Goal: Task Accomplishment & Management: Use online tool/utility

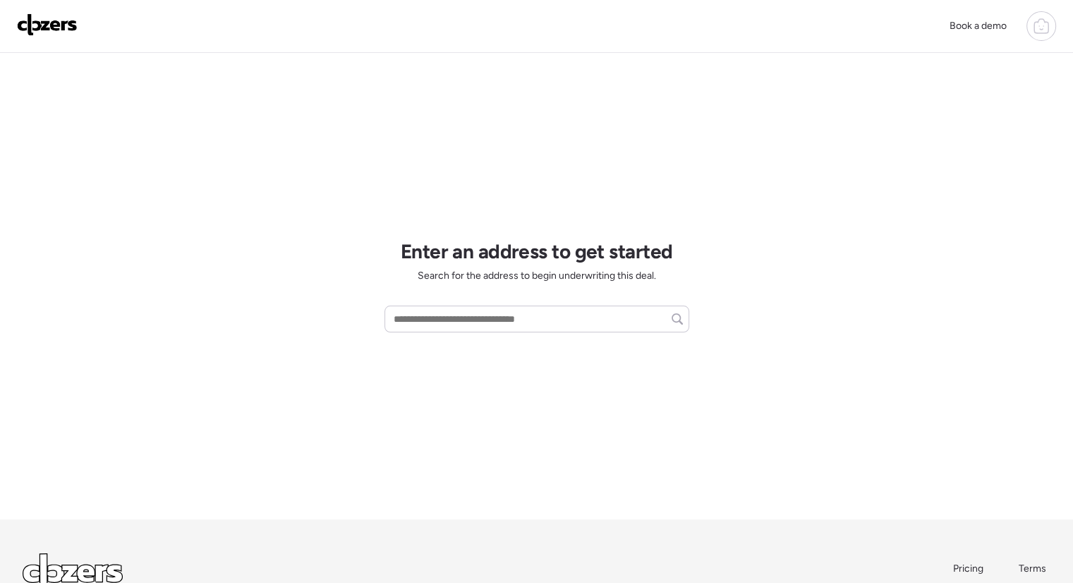
click at [1031, 26] on div at bounding box center [1042, 26] width 30 height 30
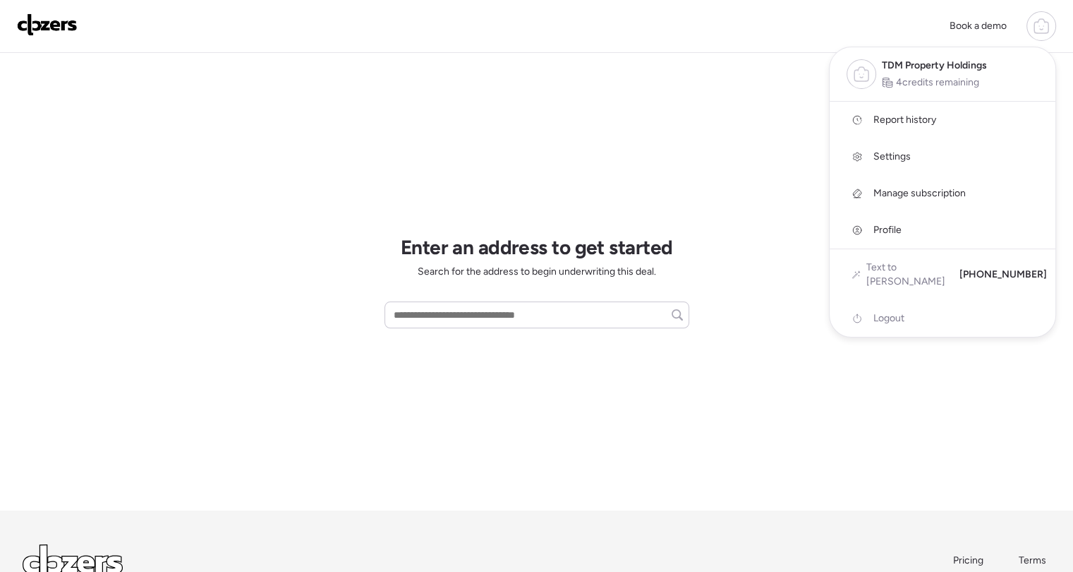
click at [898, 119] on span "Report history" at bounding box center [905, 120] width 63 height 14
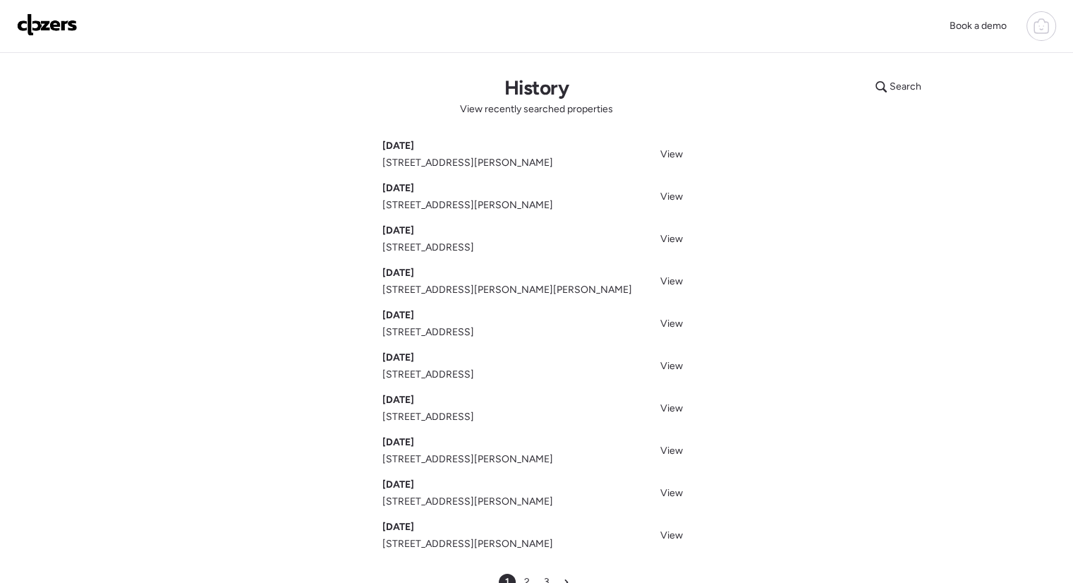
click at [821, 206] on div "Search History View recently searched properties [DATE][GEOGRAPHIC_DATA][STREET…" at bounding box center [537, 333] width 988 height 560
click at [666, 193] on span "View" at bounding box center [671, 197] width 23 height 12
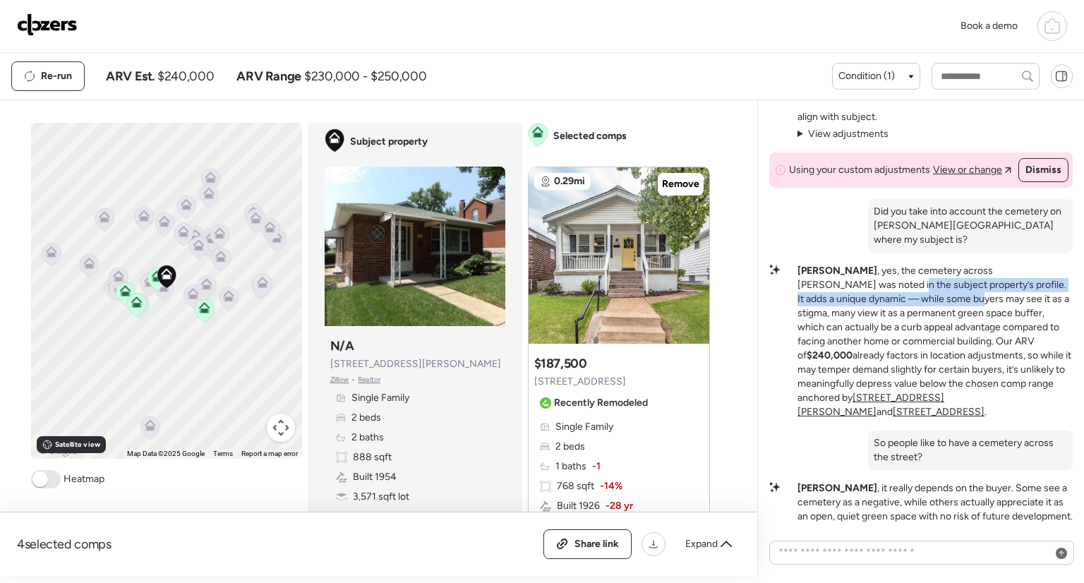
scroll to position [-84, 0]
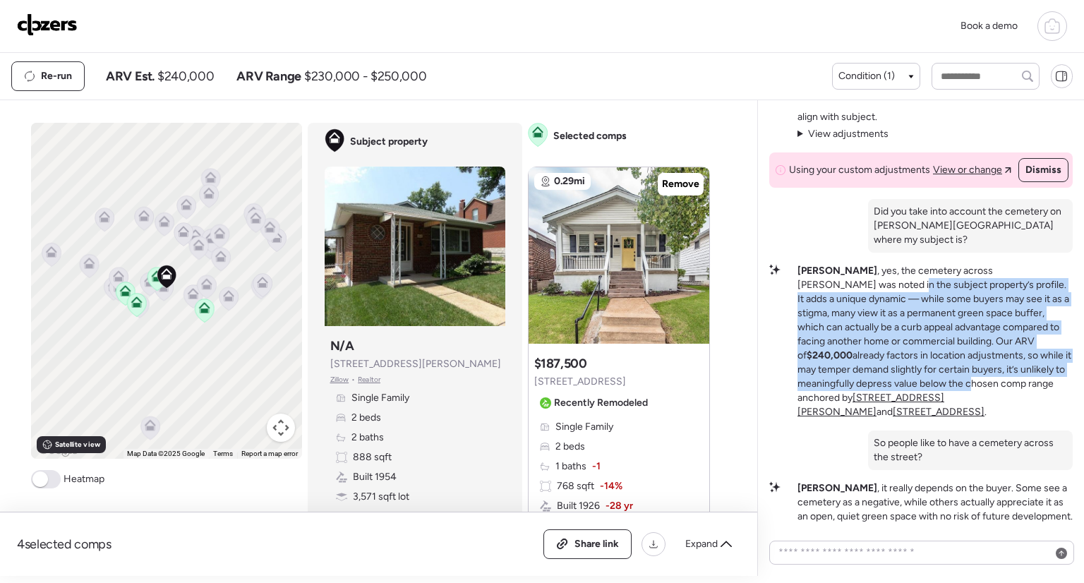
drag, startPoint x: 804, startPoint y: 298, endPoint x: 896, endPoint y: 402, distance: 138.5
click at [896, 402] on p "Timothy , yes, the cemetery across Bates was noted in the subject property’s pr…" at bounding box center [934, 341] width 275 height 155
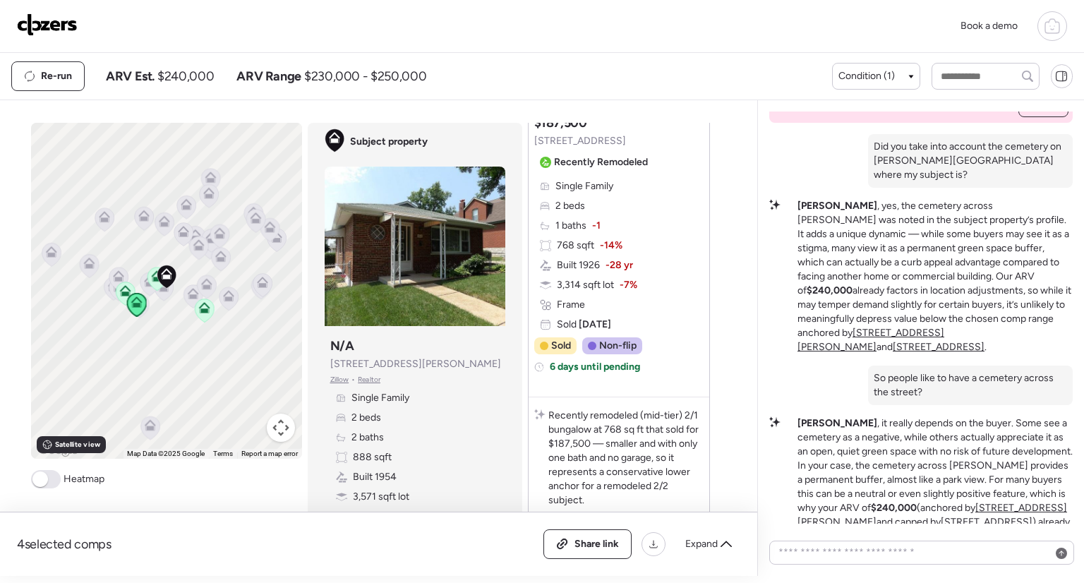
scroll to position [144, 0]
